Goal: Information Seeking & Learning: Stay updated

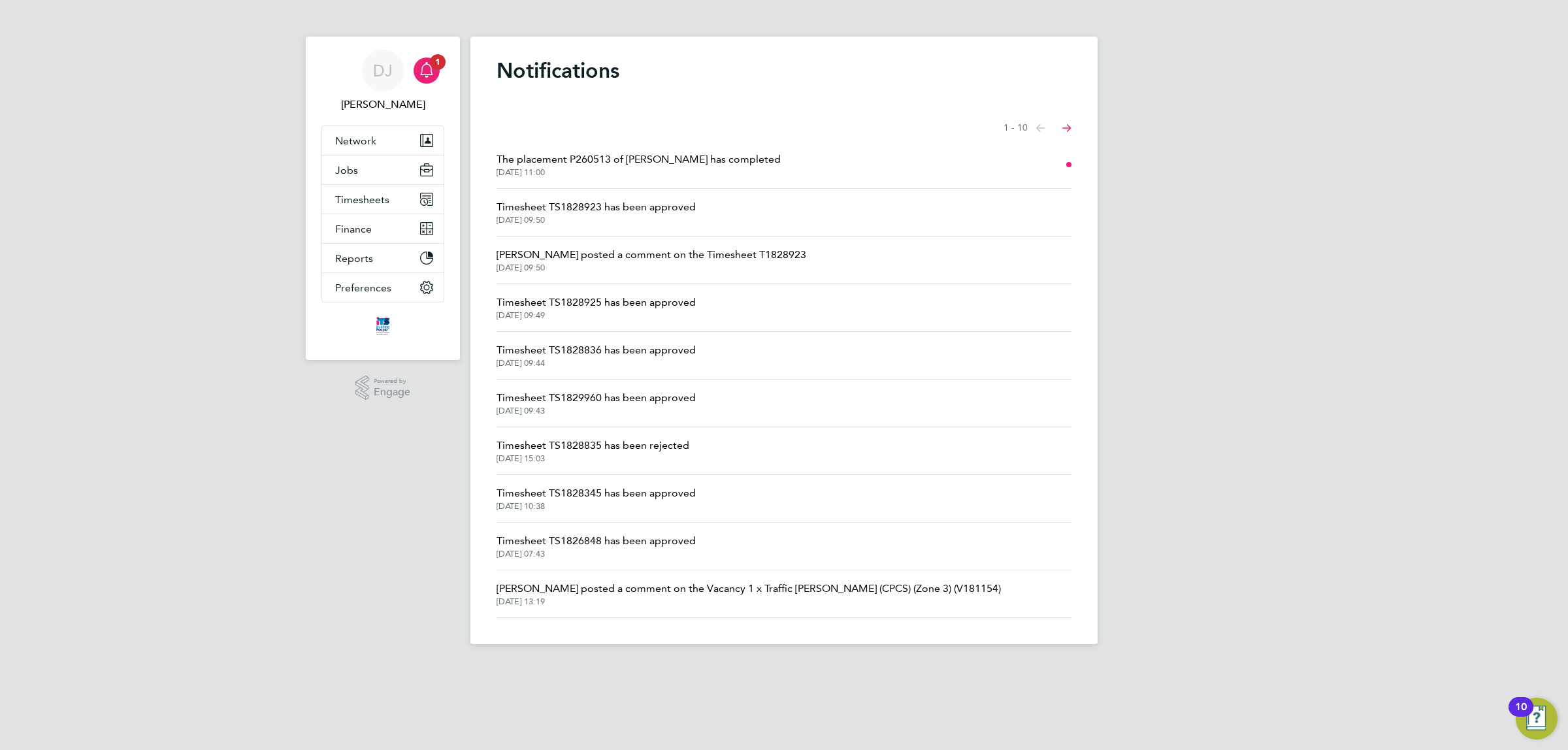
click at [712, 174] on span "[DATE] 11:00" at bounding box center [638, 172] width 284 height 10
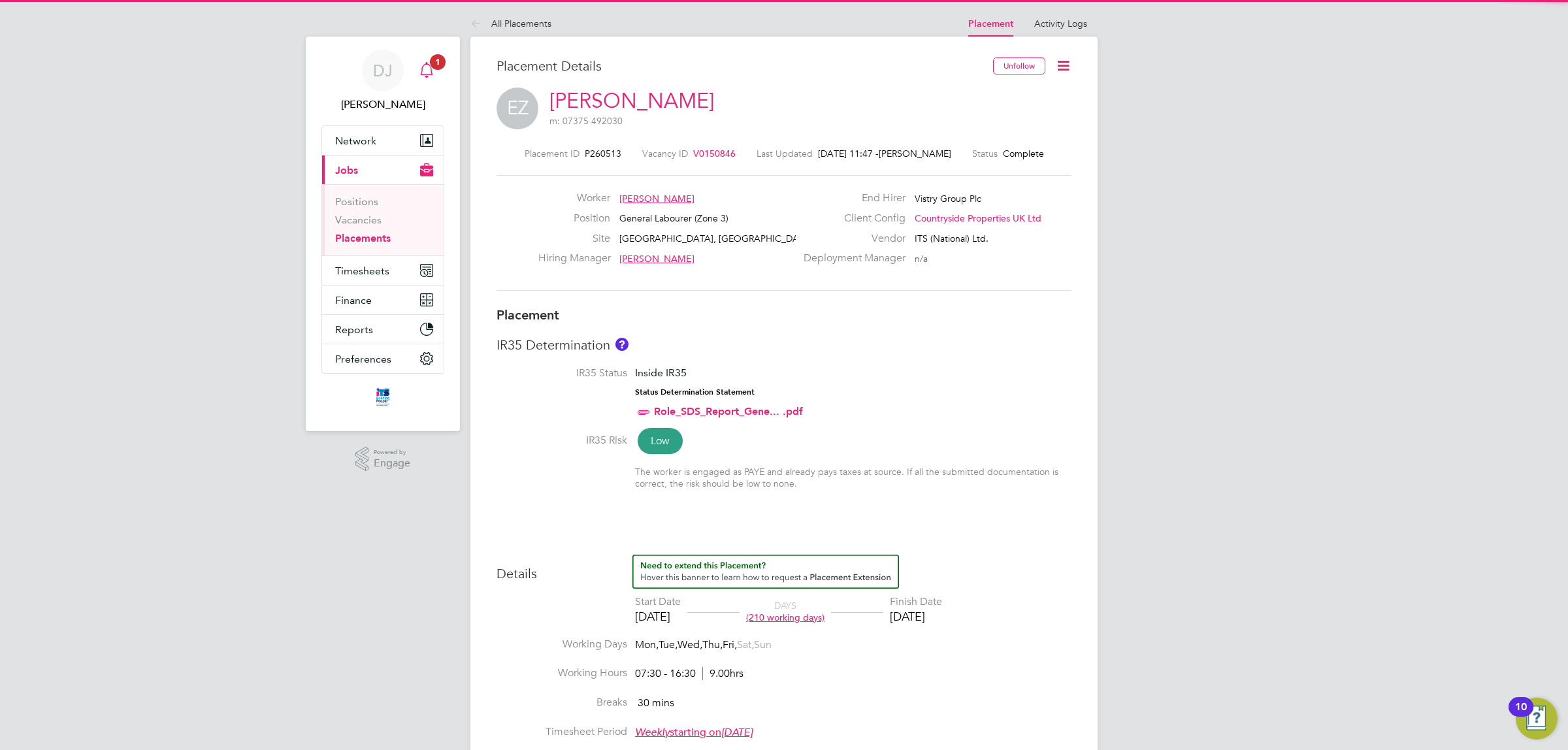
click at [419, 62] on icon "Main navigation" at bounding box center [426, 69] width 16 height 16
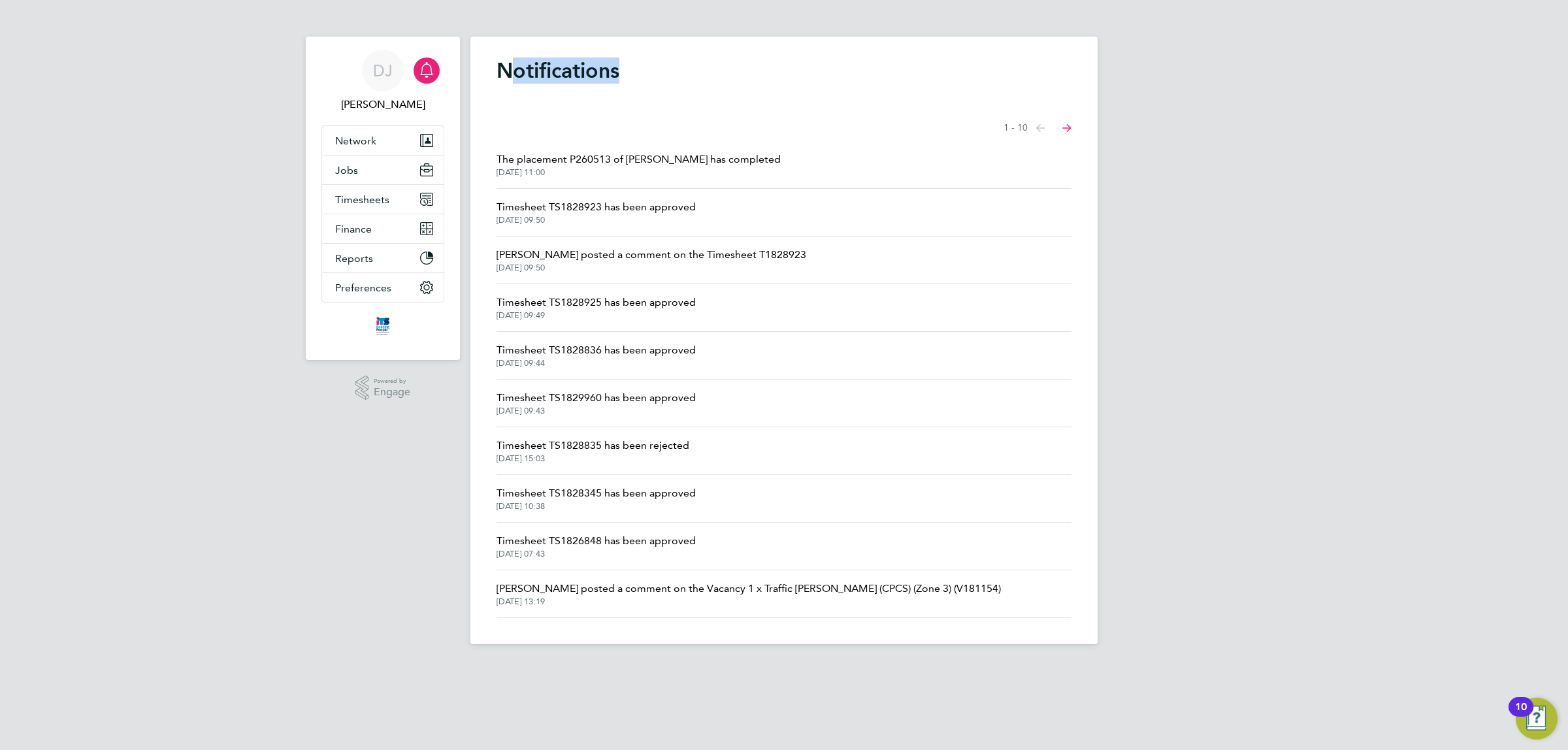
drag, startPoint x: 630, startPoint y: 76, endPoint x: 501, endPoint y: 80, distance: 129.1
click at [509, 80] on h1 "Notifications" at bounding box center [784, 70] width 575 height 26
click at [501, 80] on h1 "Notifications" at bounding box center [784, 70] width 575 height 26
drag, startPoint x: 529, startPoint y: 78, endPoint x: 656, endPoint y: 75, distance: 127.0
click at [656, 75] on div "Notifications Showing items 1 - 10 items Previous page Next page The placement …" at bounding box center [784, 340] width 627 height 607
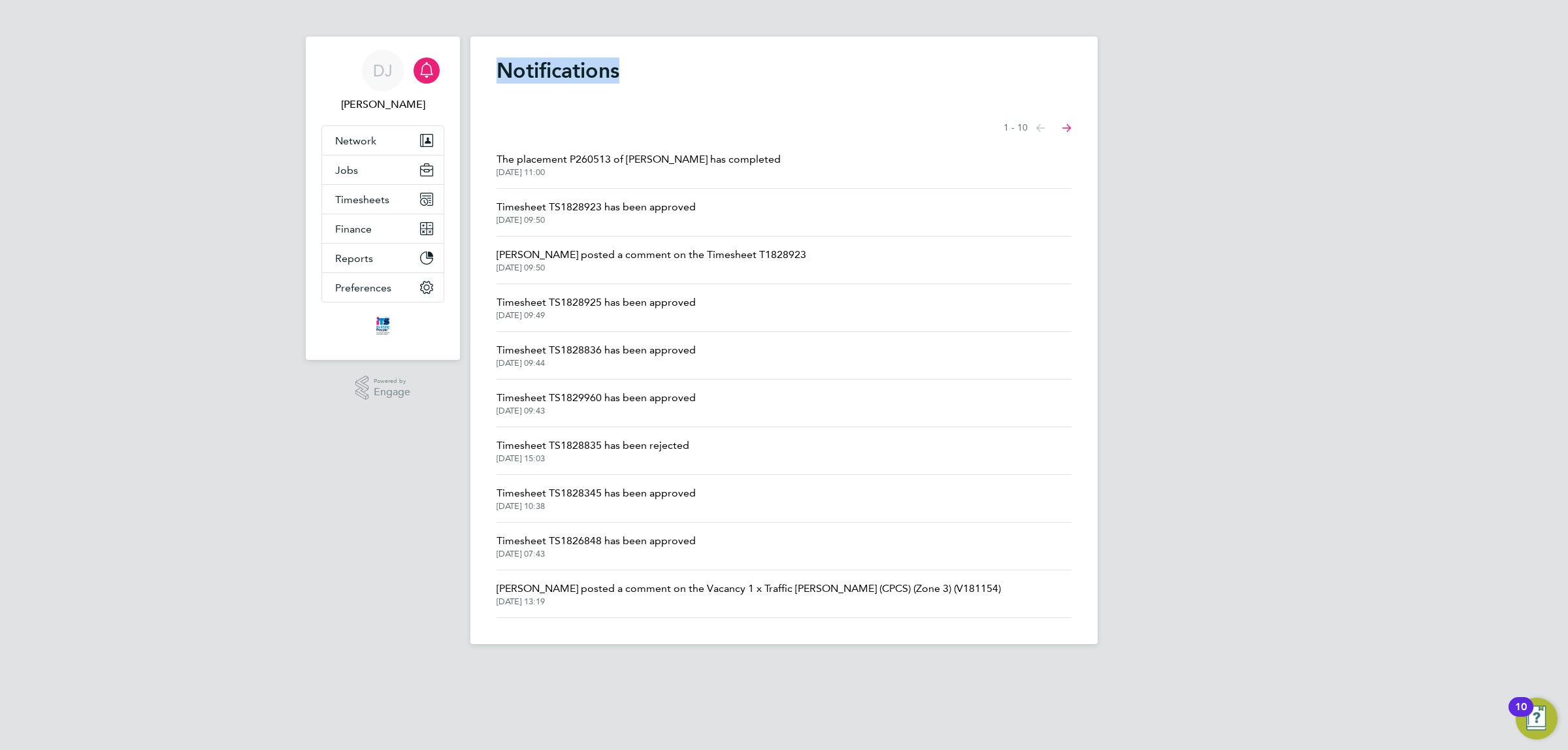
click at [656, 75] on h1 "Notifications" at bounding box center [784, 70] width 575 height 26
click at [605, 95] on div "Notifications Showing items 1 - 10 items Previous page Next page The placement …" at bounding box center [784, 340] width 627 height 607
click at [608, 76] on h1 "Notifications" at bounding box center [784, 70] width 575 height 26
drag, startPoint x: 622, startPoint y: 69, endPoint x: 470, endPoint y: 66, distance: 152.0
click at [470, 66] on div "Notifications Showing items 1 - 10 items Previous page Next page The placement …" at bounding box center [784, 340] width 627 height 607
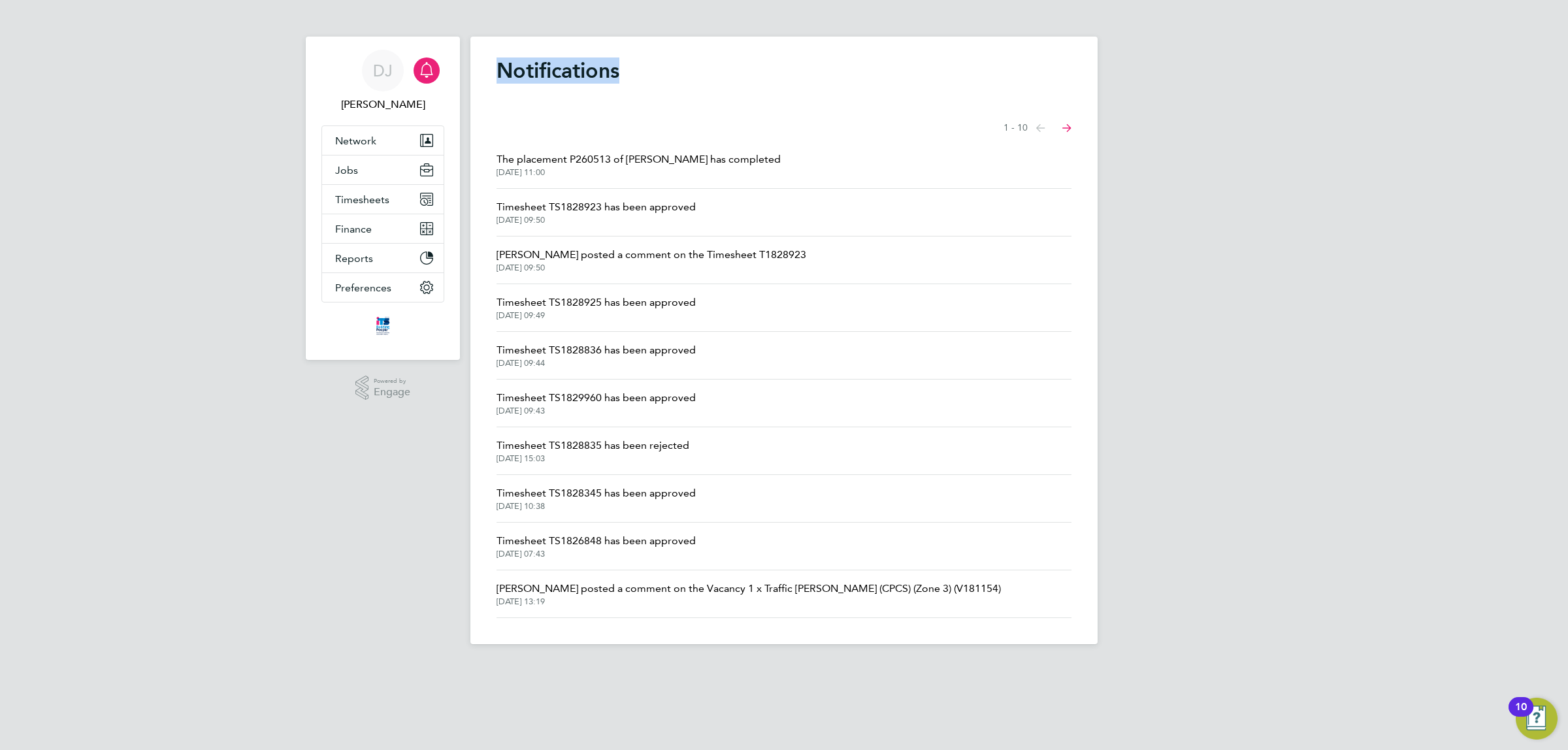
click at [545, 71] on h1 "Notifications" at bounding box center [784, 70] width 575 height 26
drag, startPoint x: 1174, startPoint y: 336, endPoint x: 1189, endPoint y: 423, distance: 88.3
